Goal: Find specific page/section: Find specific page/section

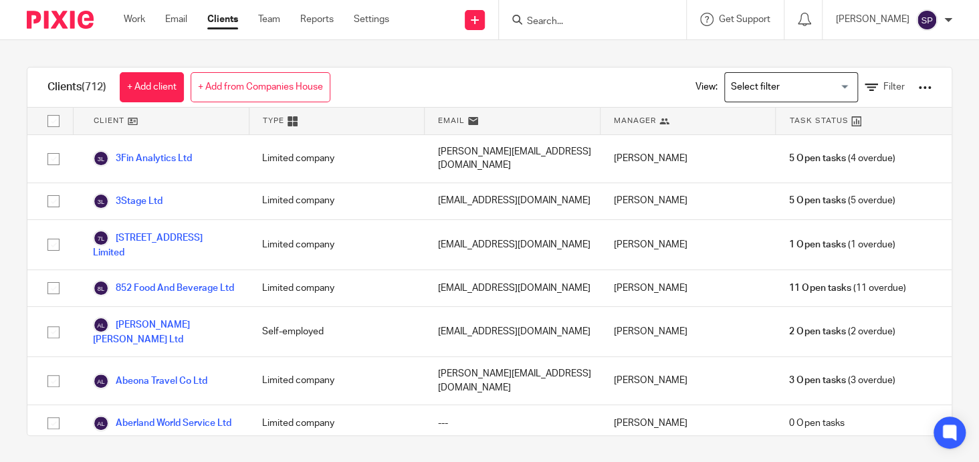
click at [548, 21] on input "Search" at bounding box center [586, 22] width 120 height 12
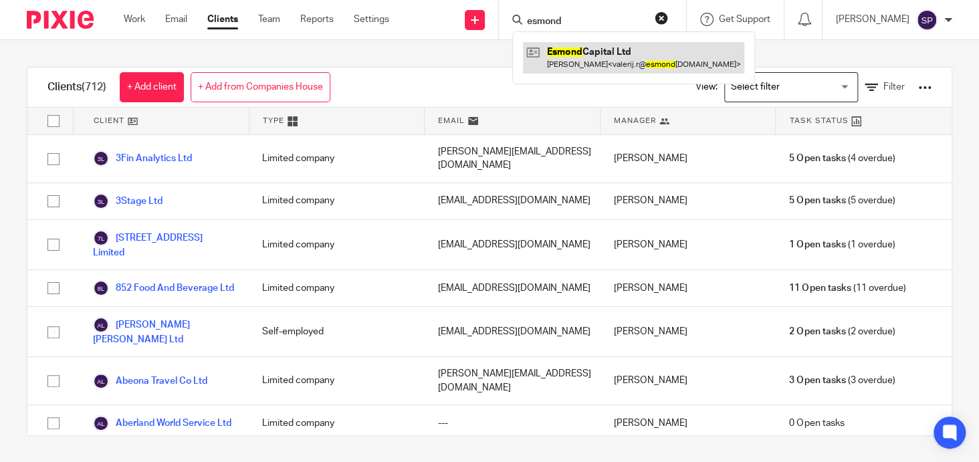
type input "esmond"
click at [593, 52] on link at bounding box center [633, 57] width 221 height 31
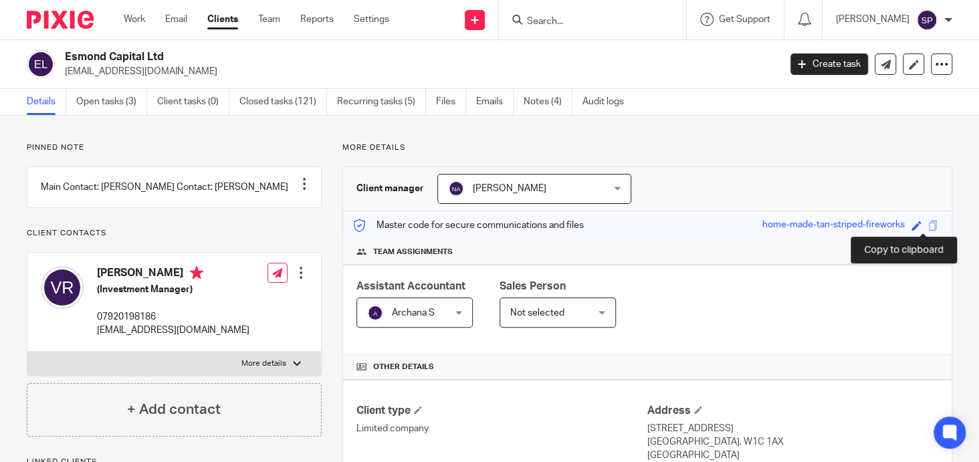
click at [929, 224] on span at bounding box center [934, 226] width 10 height 10
click at [929, 226] on span at bounding box center [934, 226] width 10 height 10
